Goal: Check status: Check status

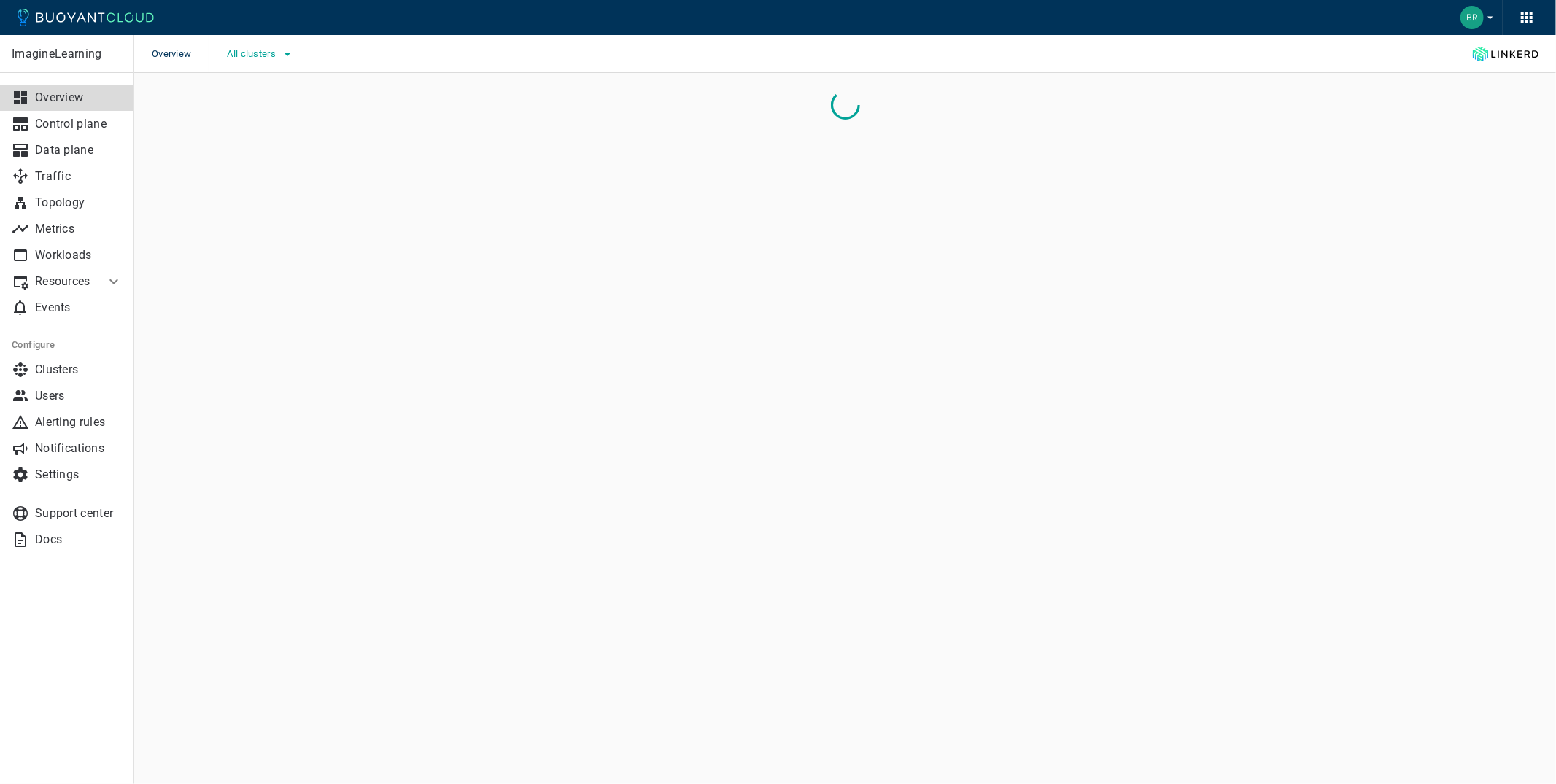
click at [231, 56] on span "All clusters" at bounding box center [252, 54] width 52 height 12
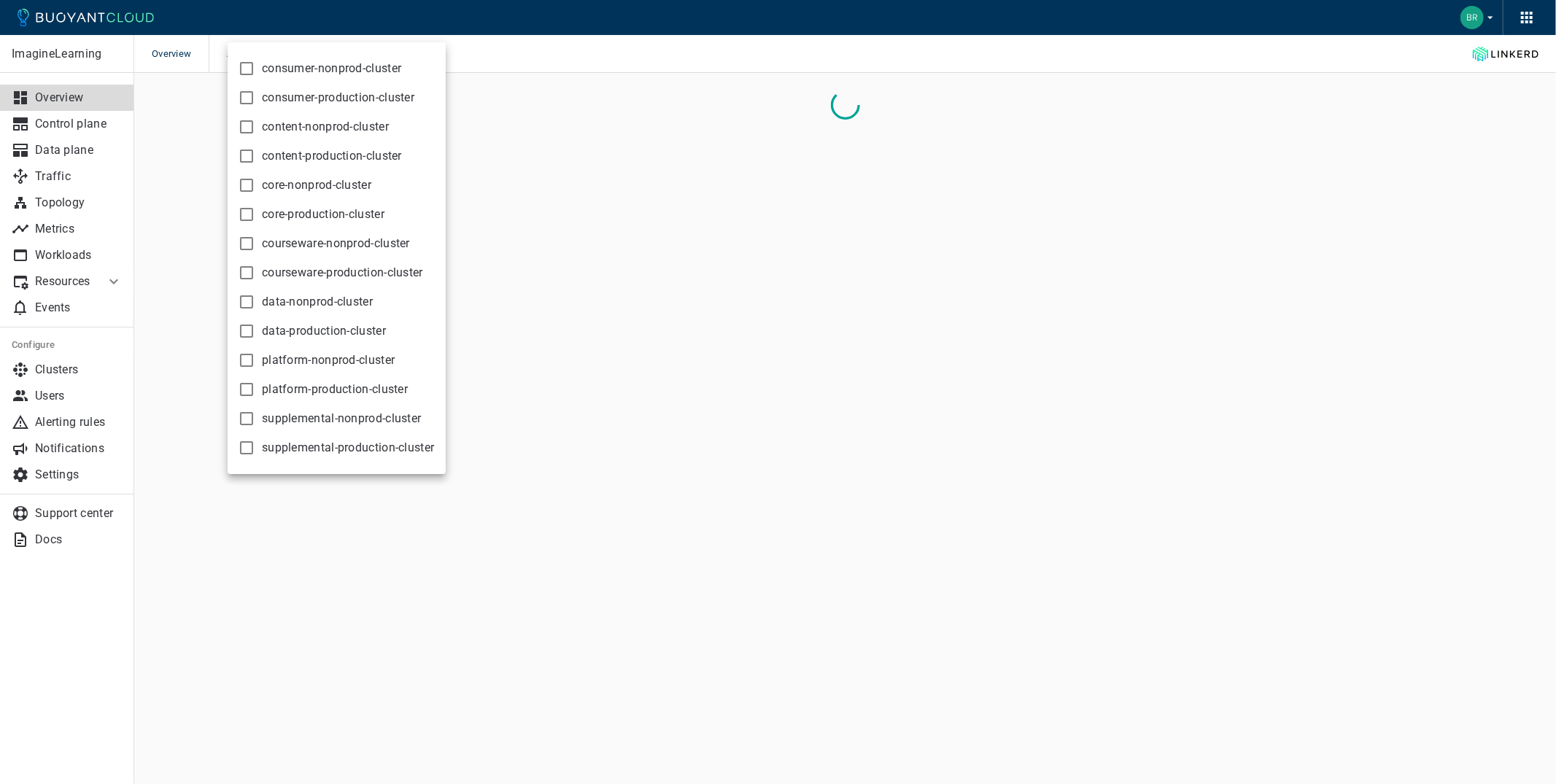
click at [362, 263] on label "courseware-production-cluster" at bounding box center [327, 273] width 192 height 29
click at [255, 264] on input "courseware-production-cluster" at bounding box center [246, 273] width 18 height 18
click at [341, 277] on span "courseware-production-cluster" at bounding box center [343, 273] width 161 height 15
click at [255, 277] on input "courseware-production-cluster" at bounding box center [246, 273] width 18 height 18
checkbox input "false"
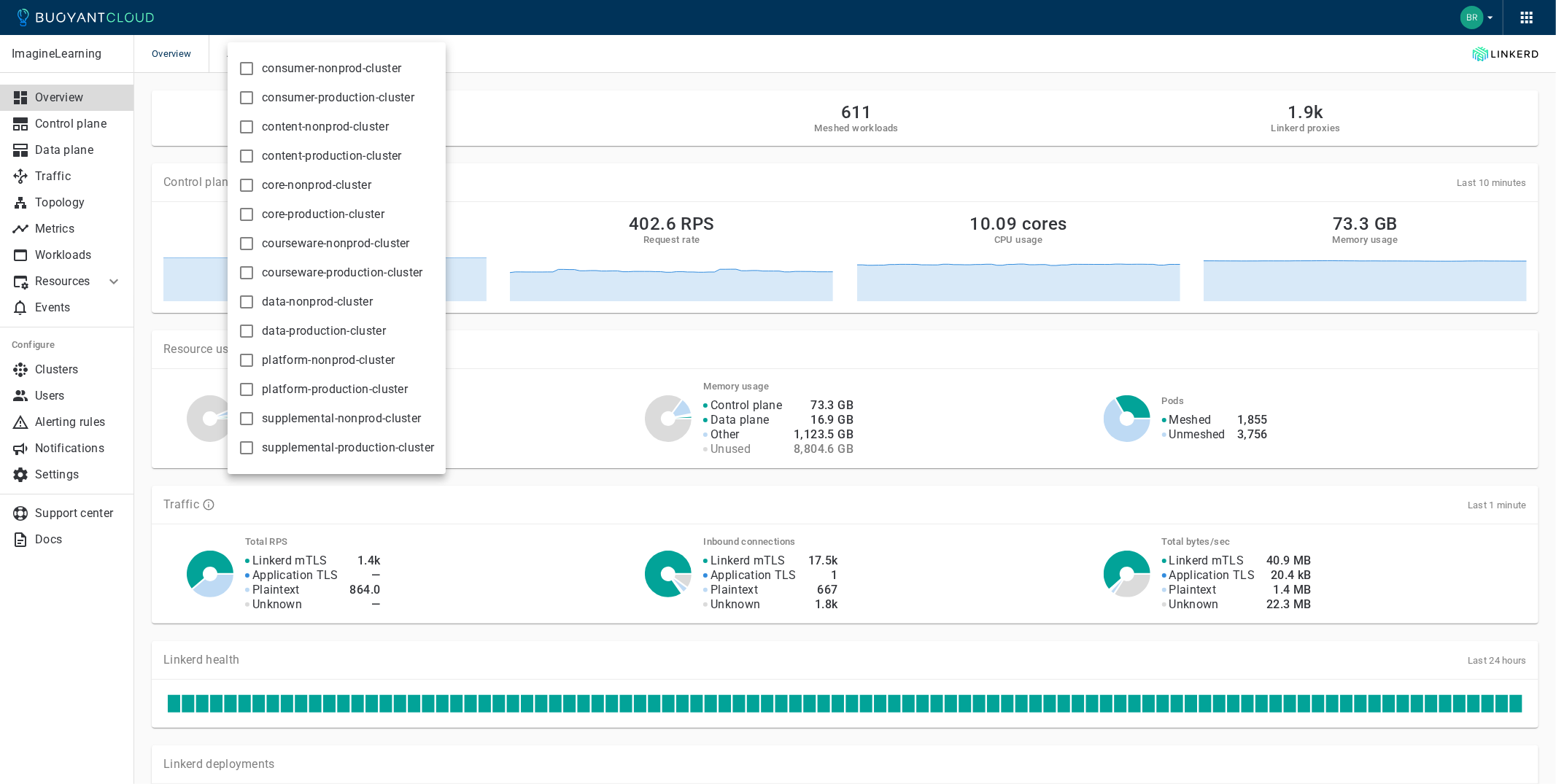
click at [341, 244] on span "courseware-nonprod-cluster" at bounding box center [336, 243] width 148 height 15
click at [255, 244] on input "courseware-nonprod-cluster" at bounding box center [246, 243] width 18 height 18
checkbox input "true"
click at [45, 261] on div at bounding box center [778, 392] width 1556 height 784
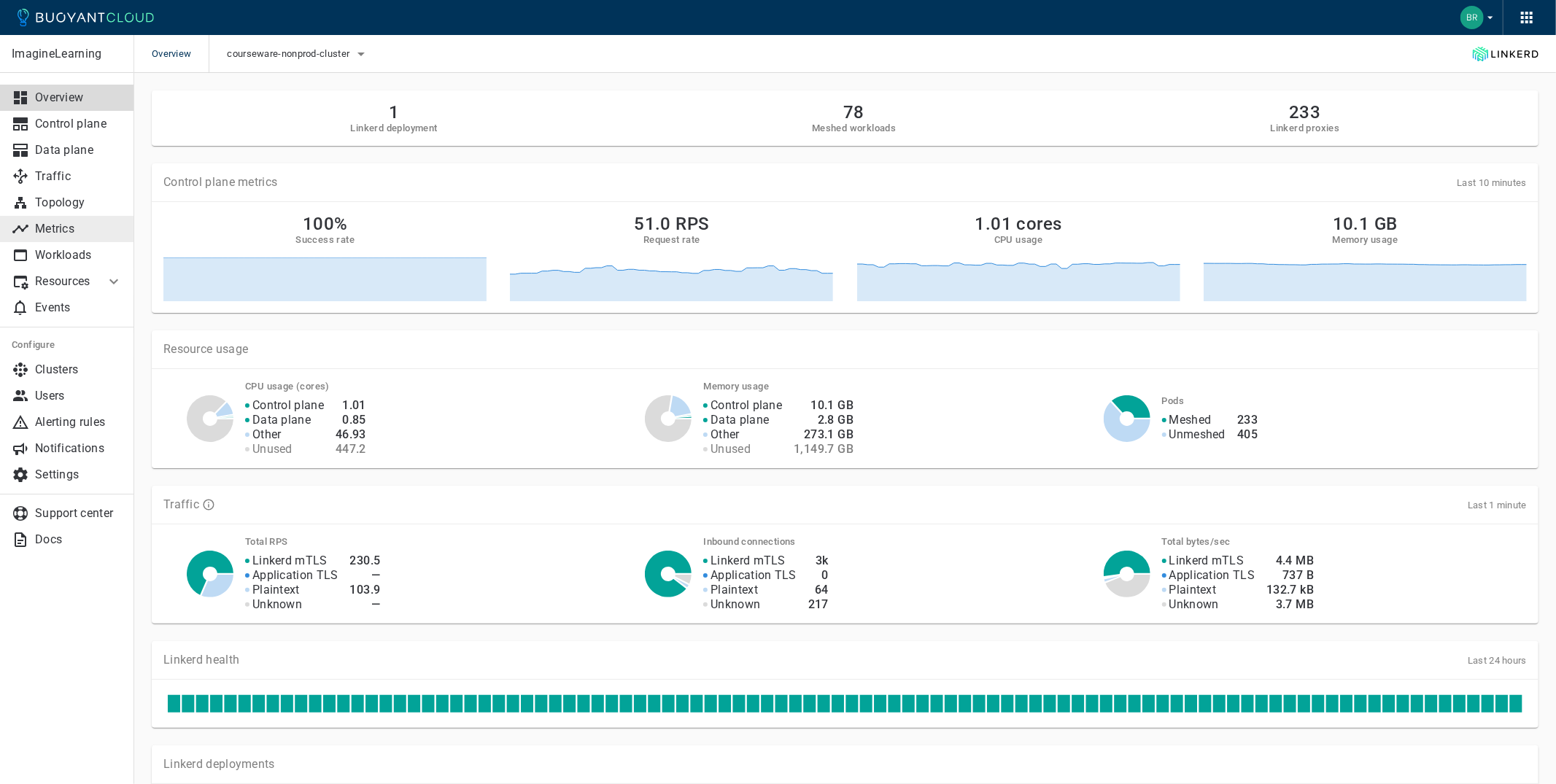
click at [65, 227] on p "Metrics" at bounding box center [78, 229] width 87 height 15
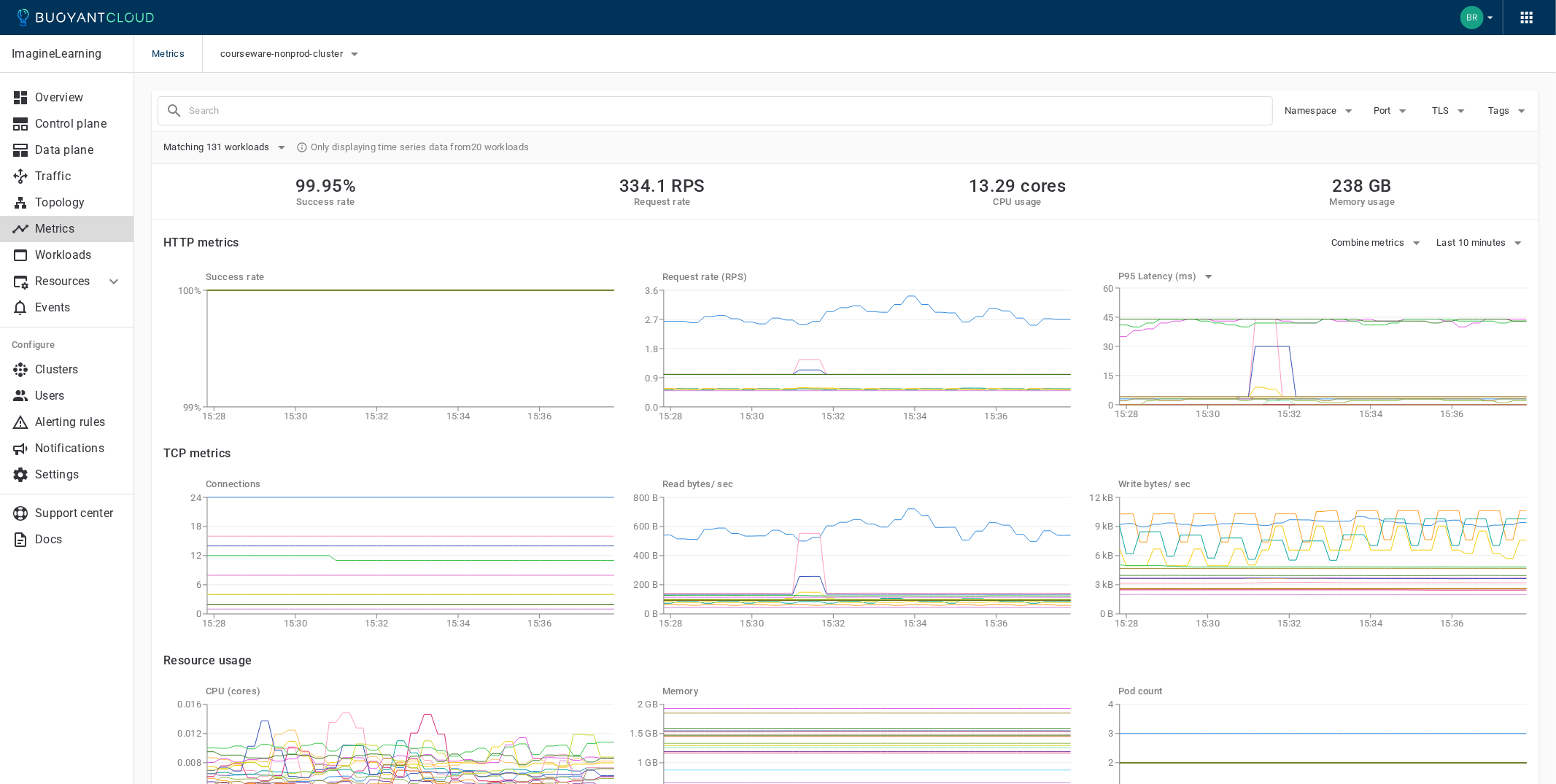
scroll to position [18, 0]
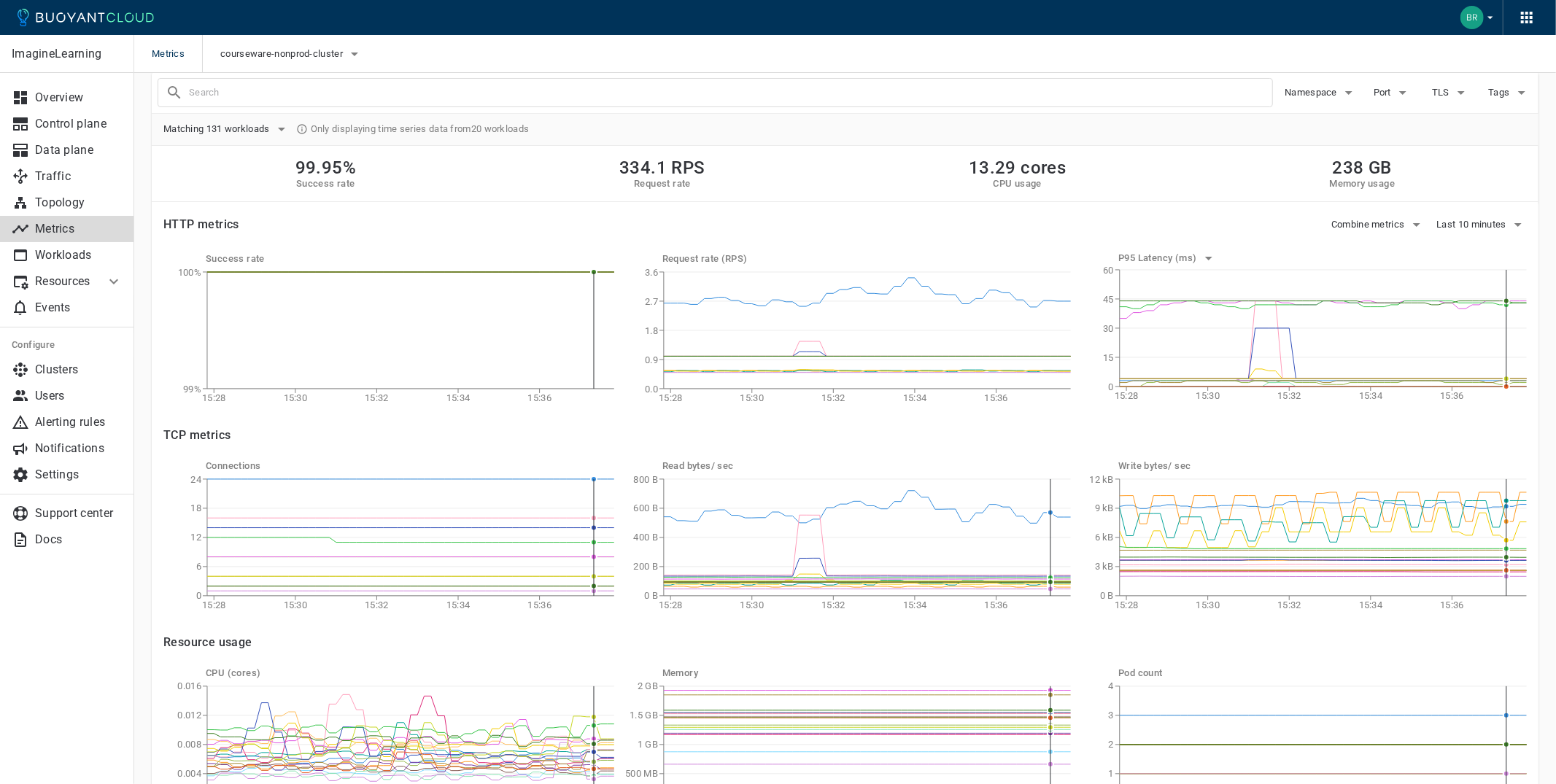
click at [1465, 235] on div "Success rate 15:28 15:30 15:32 15:34 15:36 99% 100% Request rate (RPS) 15:28 15…" at bounding box center [833, 320] width 1387 height 181
click at [1467, 234] on button "Last 10 minutes" at bounding box center [1482, 224] width 90 height 22
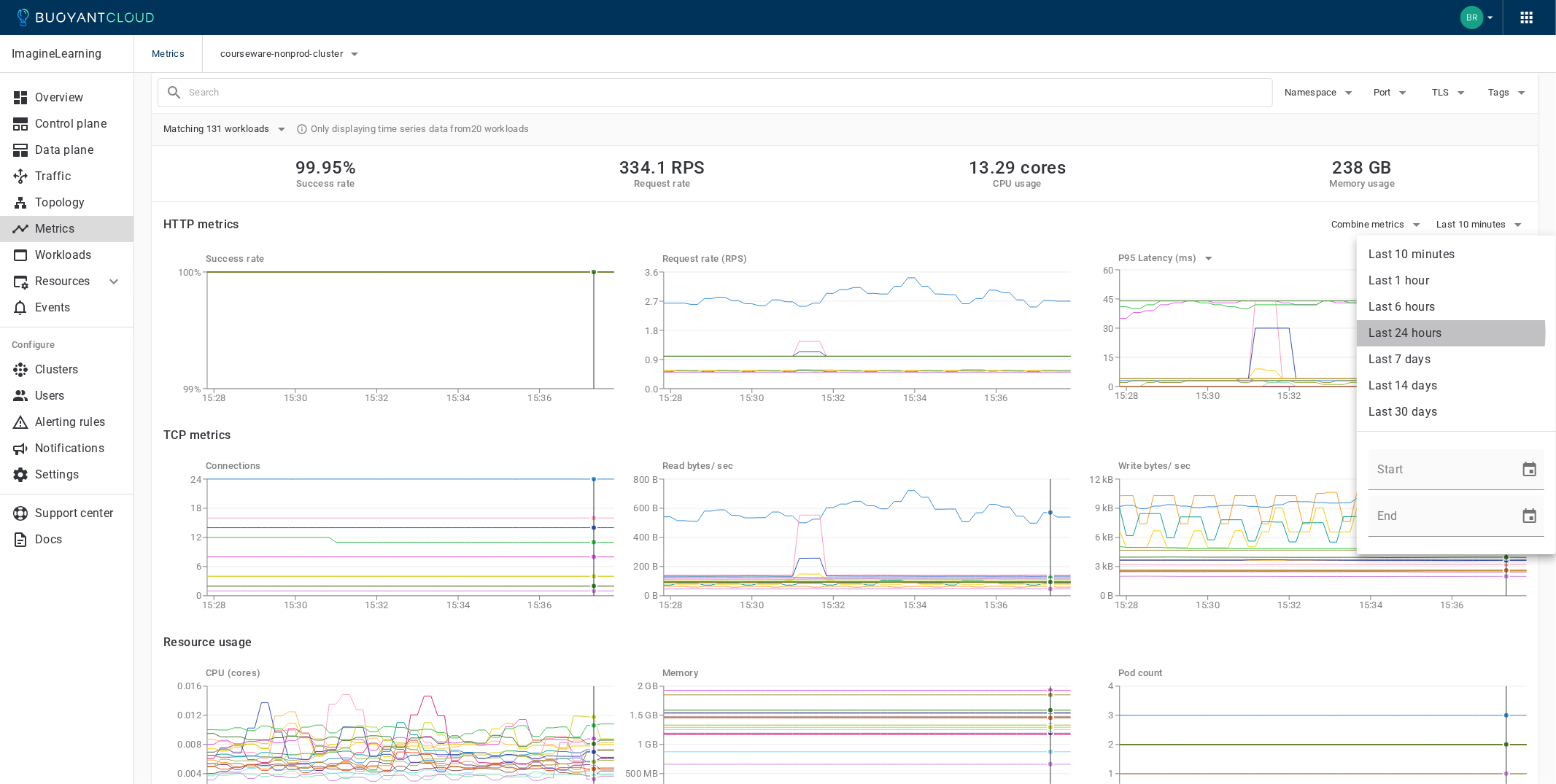
click at [1422, 332] on li "Last 24 hours" at bounding box center [1455, 334] width 199 height 26
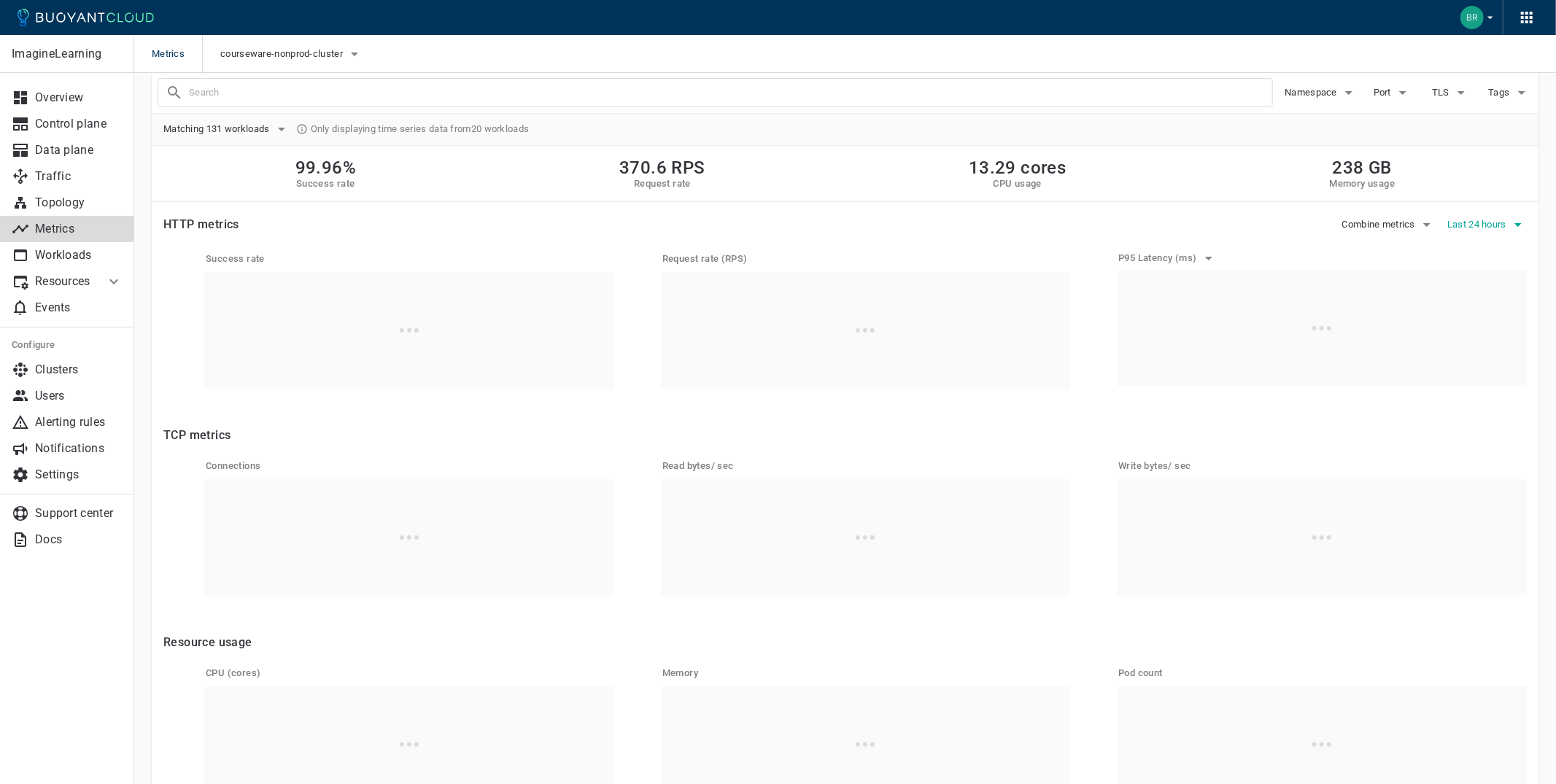
click at [1481, 230] on span "Last 24 hours" at bounding box center [1478, 224] width 62 height 12
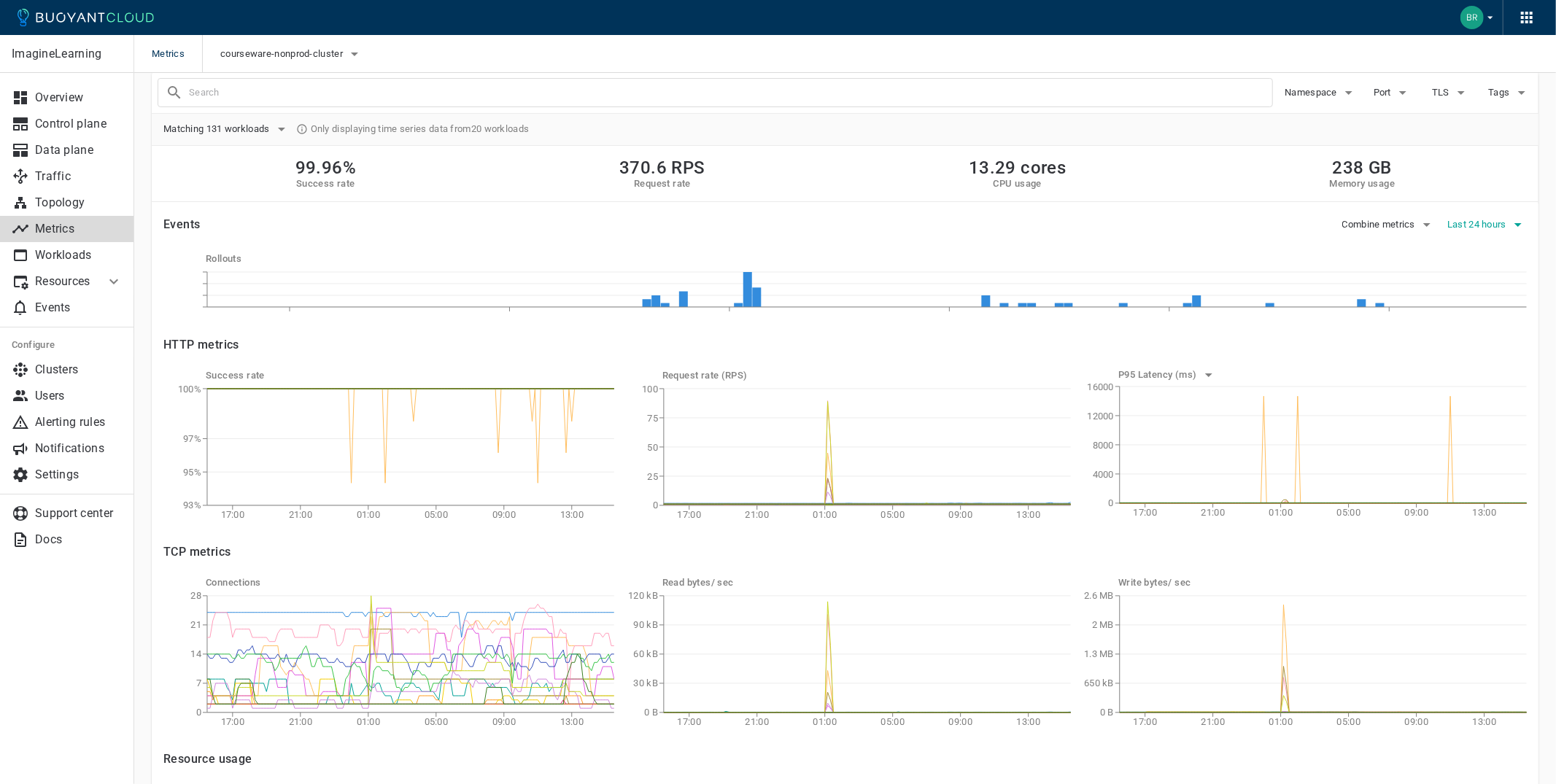
click at [1505, 227] on span "Last 24 hours" at bounding box center [1478, 224] width 62 height 12
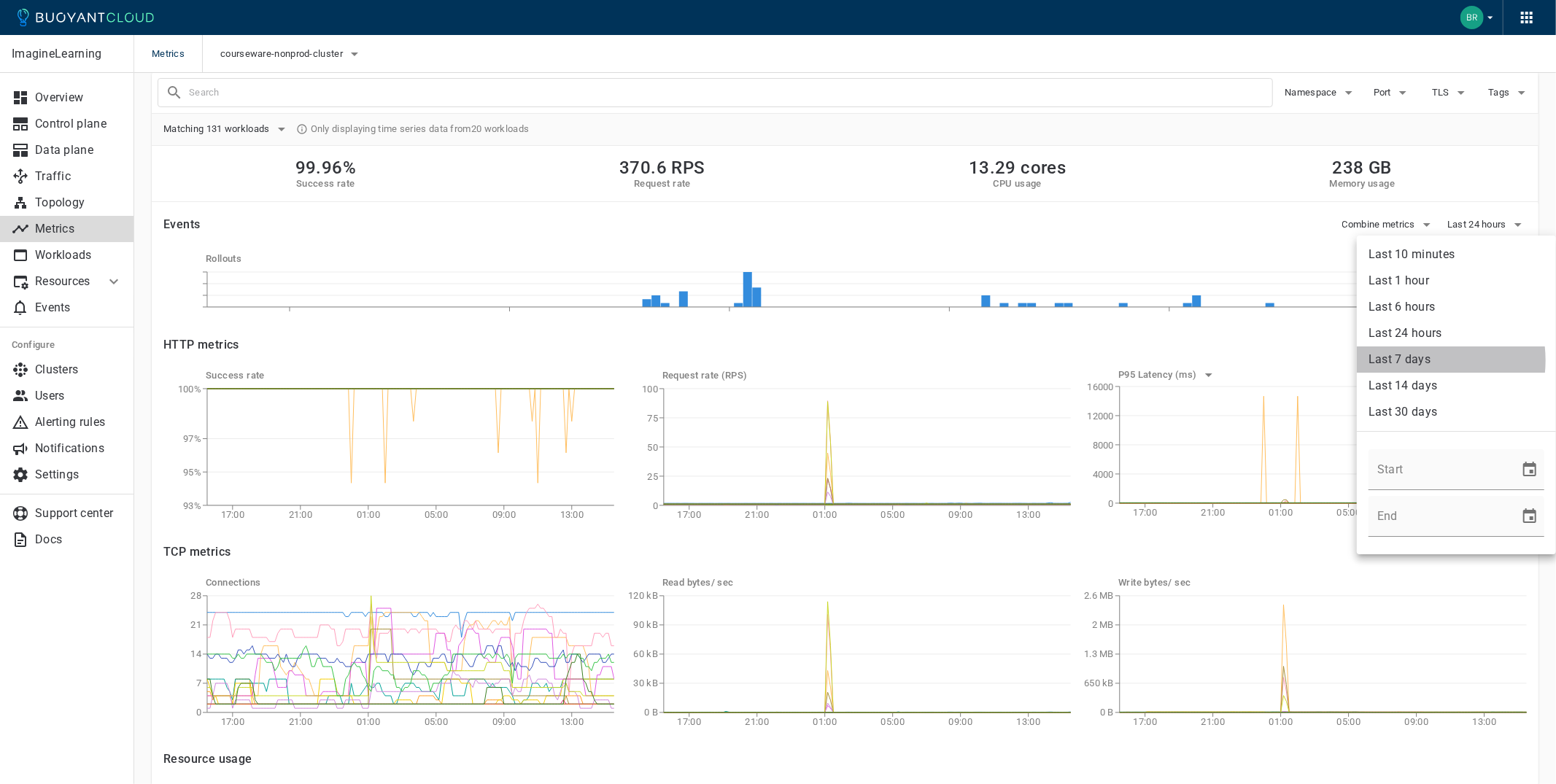
click at [1417, 360] on li "Last 7 days" at bounding box center [1455, 359] width 199 height 26
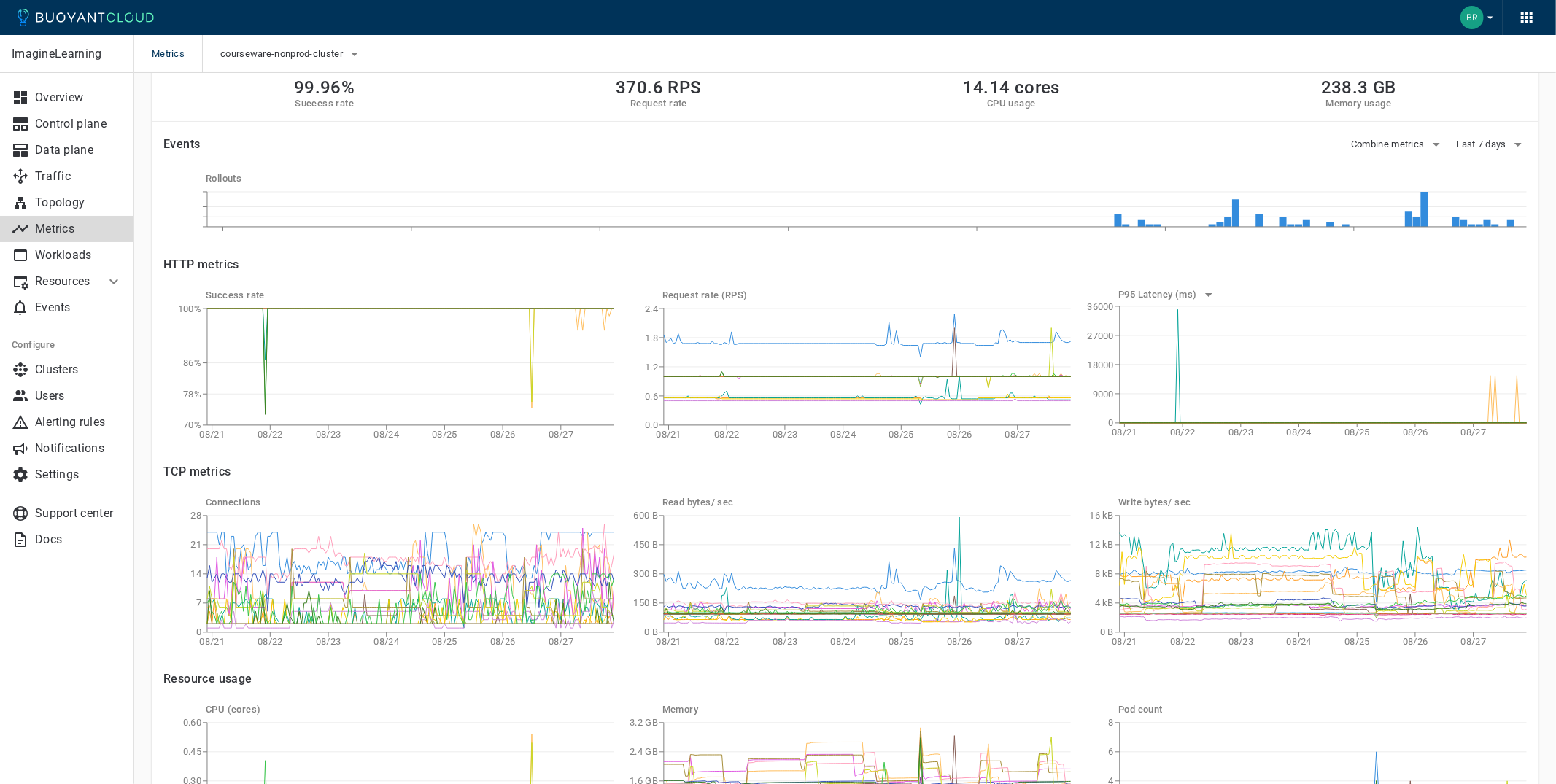
scroll to position [242, 0]
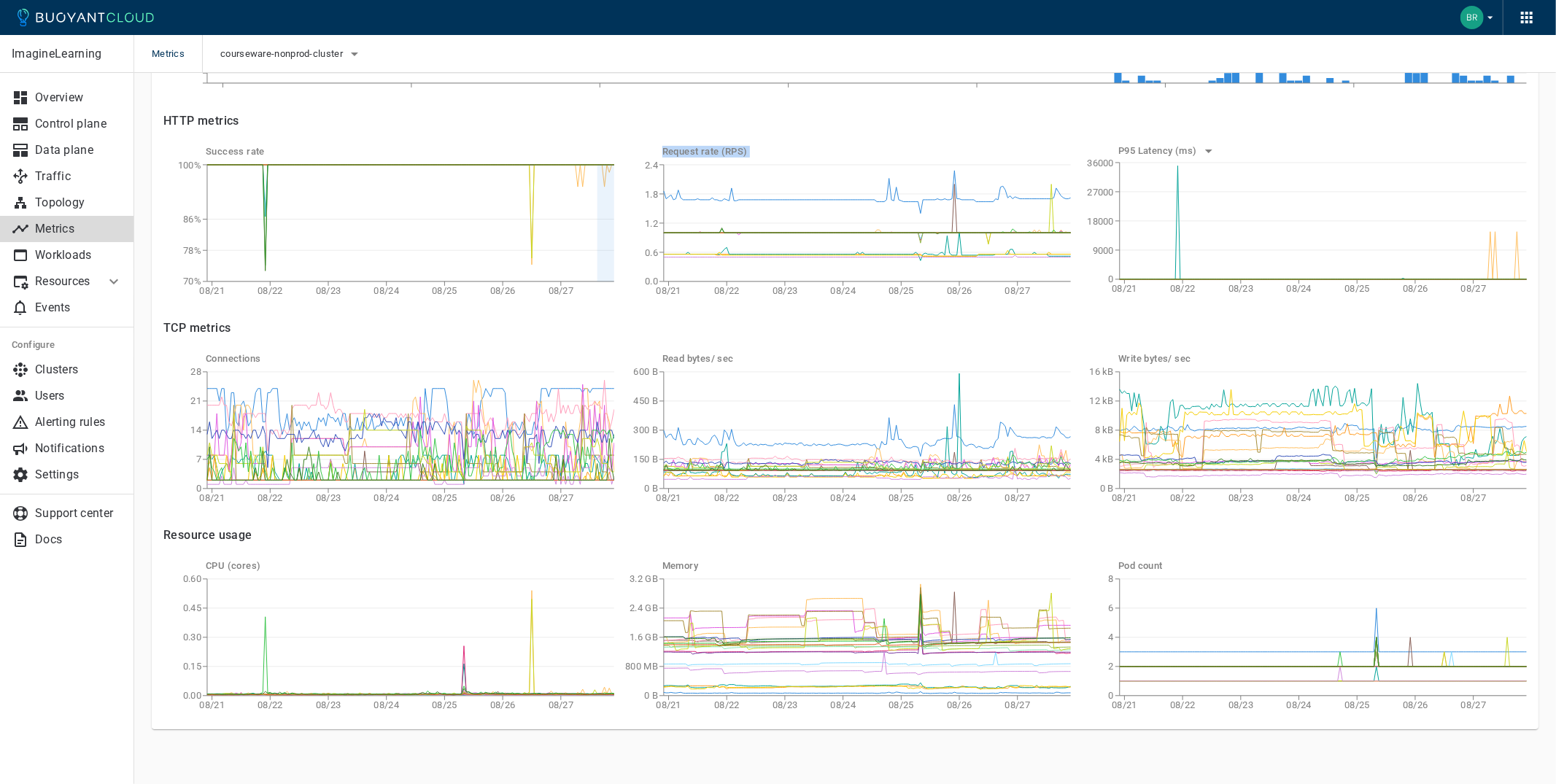
drag, startPoint x: 596, startPoint y: 219, endPoint x: 627, endPoint y: 219, distance: 31.0
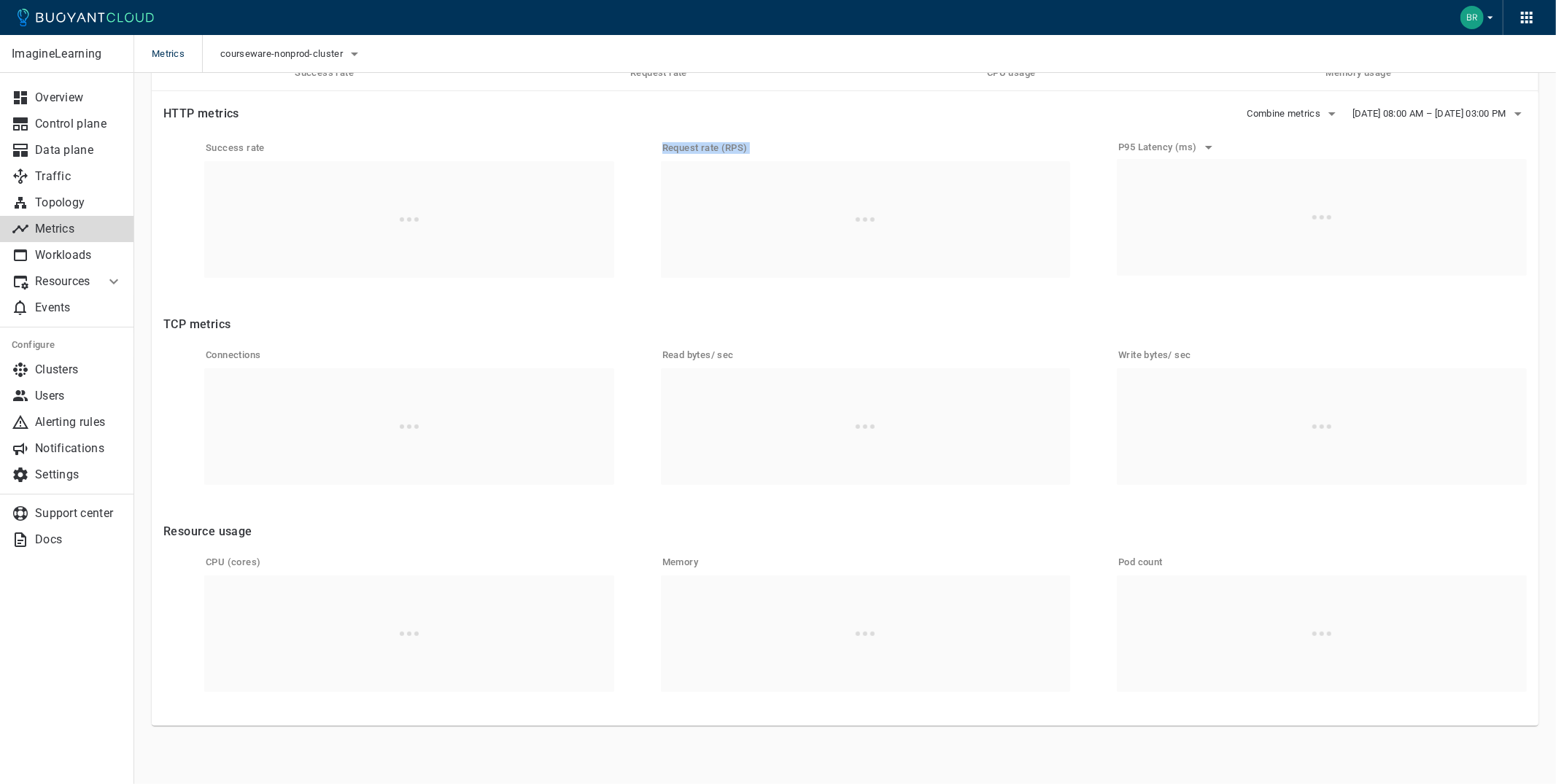
scroll to position [118, 0]
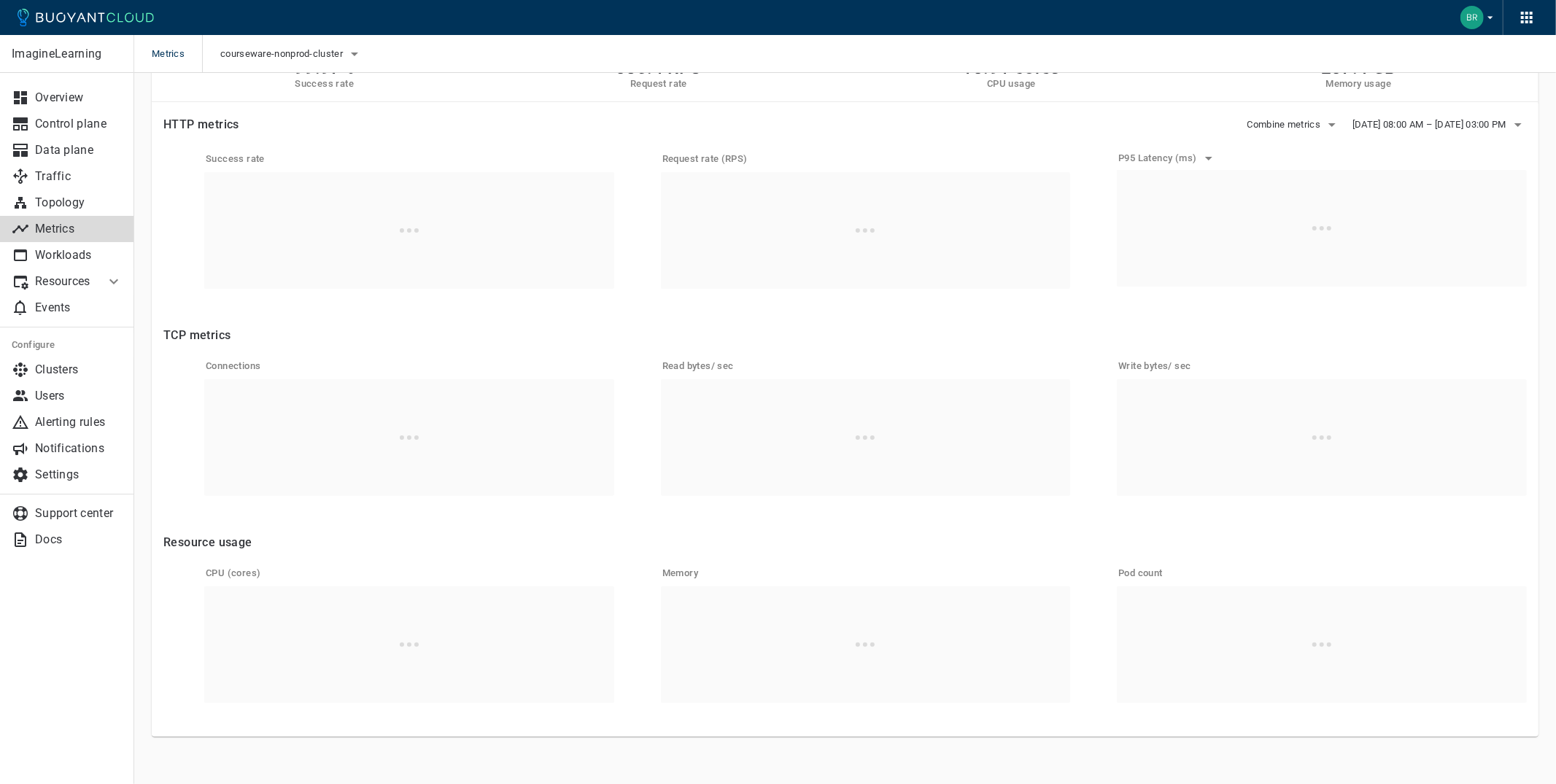
click at [885, 335] on h4 "TCP metrics" at bounding box center [845, 335] width 1363 height 15
